Goal: Information Seeking & Learning: Learn about a topic

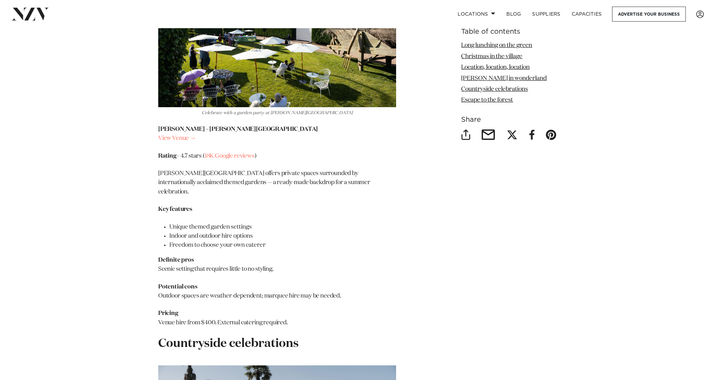
scroll to position [2355, 0]
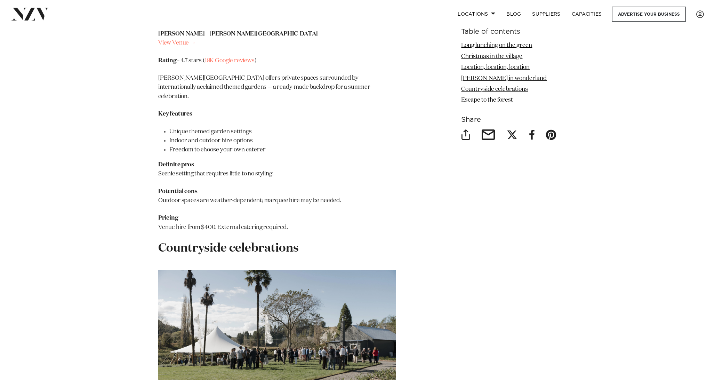
click at [186, 242] on strong "Countryside celebrations" at bounding box center [228, 248] width 140 height 12
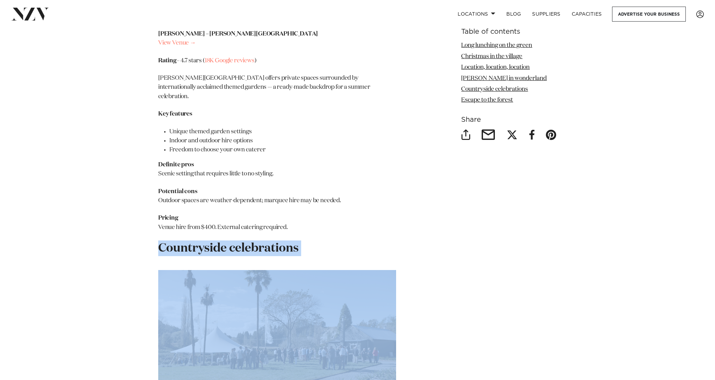
click at [230, 242] on strong "Countryside celebrations" at bounding box center [228, 248] width 140 height 12
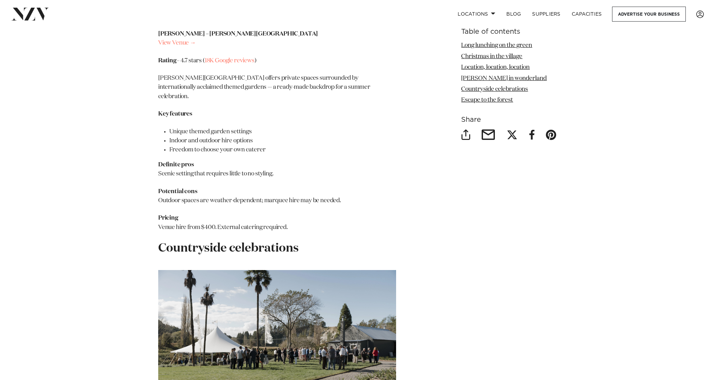
click at [230, 242] on strong "Countryside celebrations" at bounding box center [228, 248] width 140 height 12
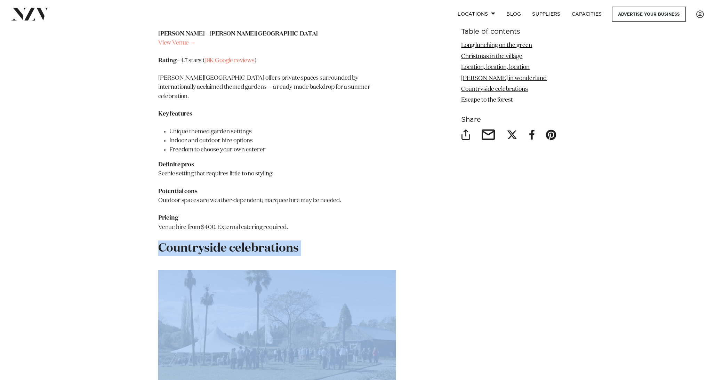
click at [273, 242] on strong "Countryside celebrations" at bounding box center [228, 248] width 140 height 12
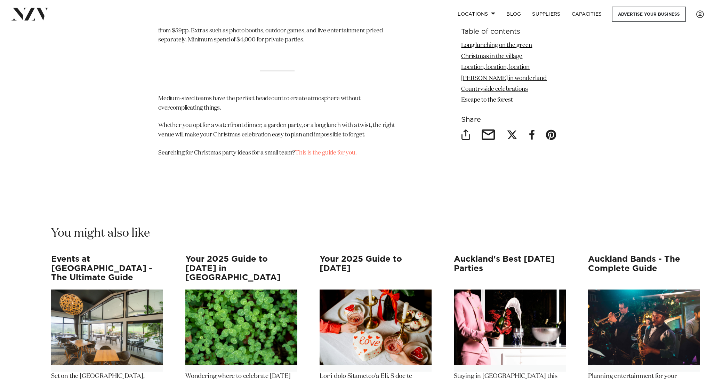
scroll to position [3442, 0]
